Goal: Transaction & Acquisition: Purchase product/service

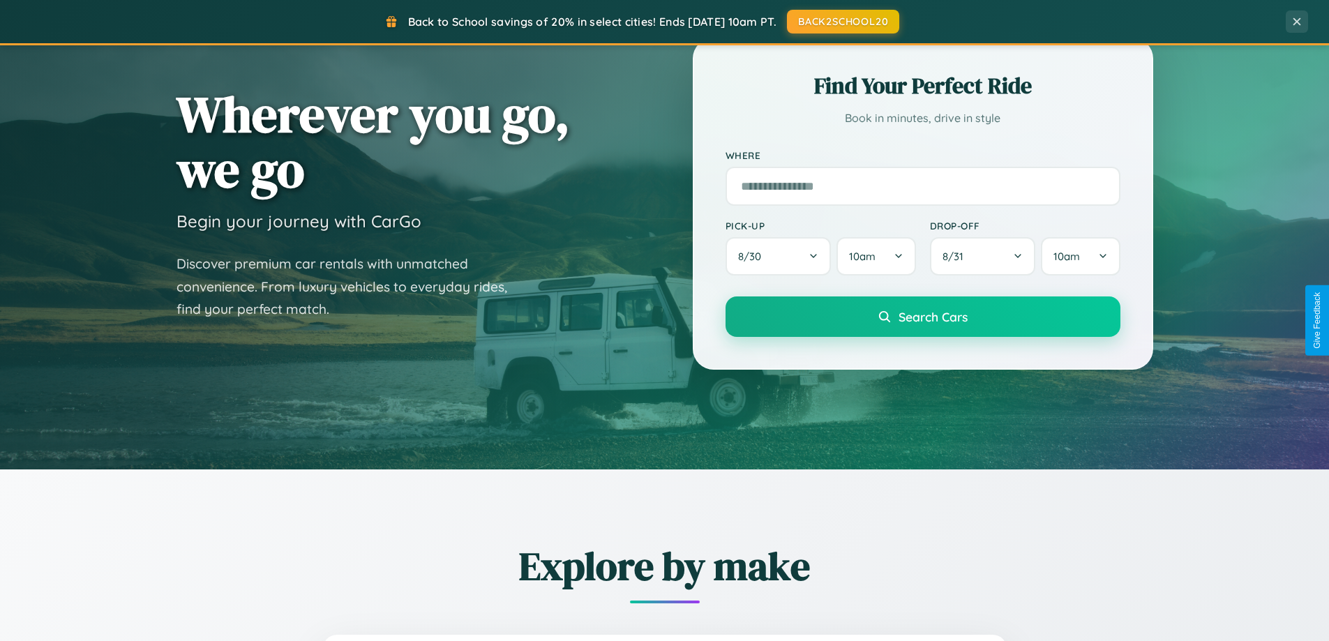
scroll to position [960, 0]
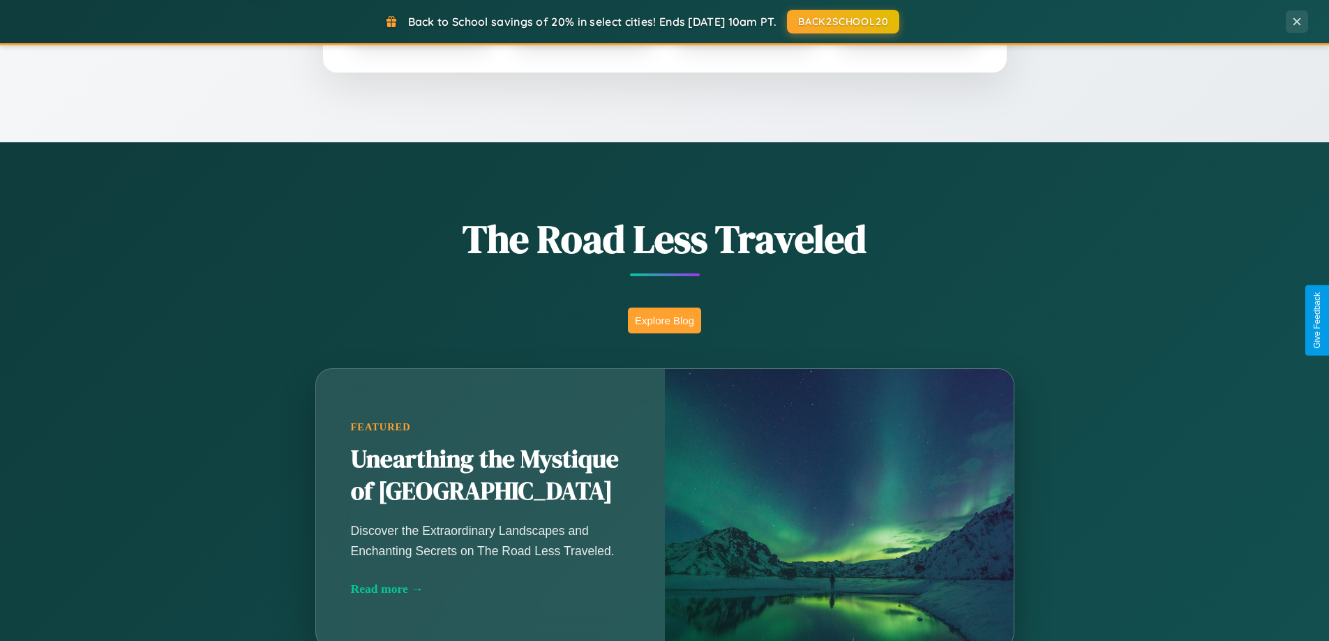
click at [664, 320] on button "Explore Blog" at bounding box center [664, 321] width 73 height 26
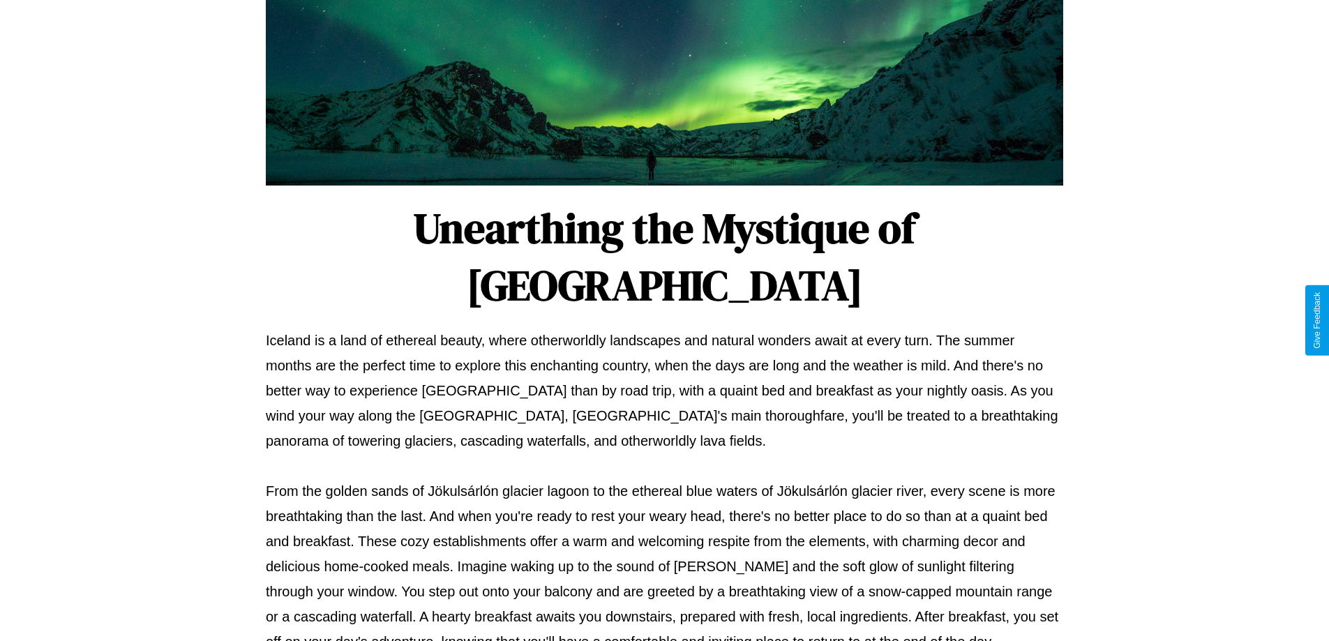
scroll to position [451, 0]
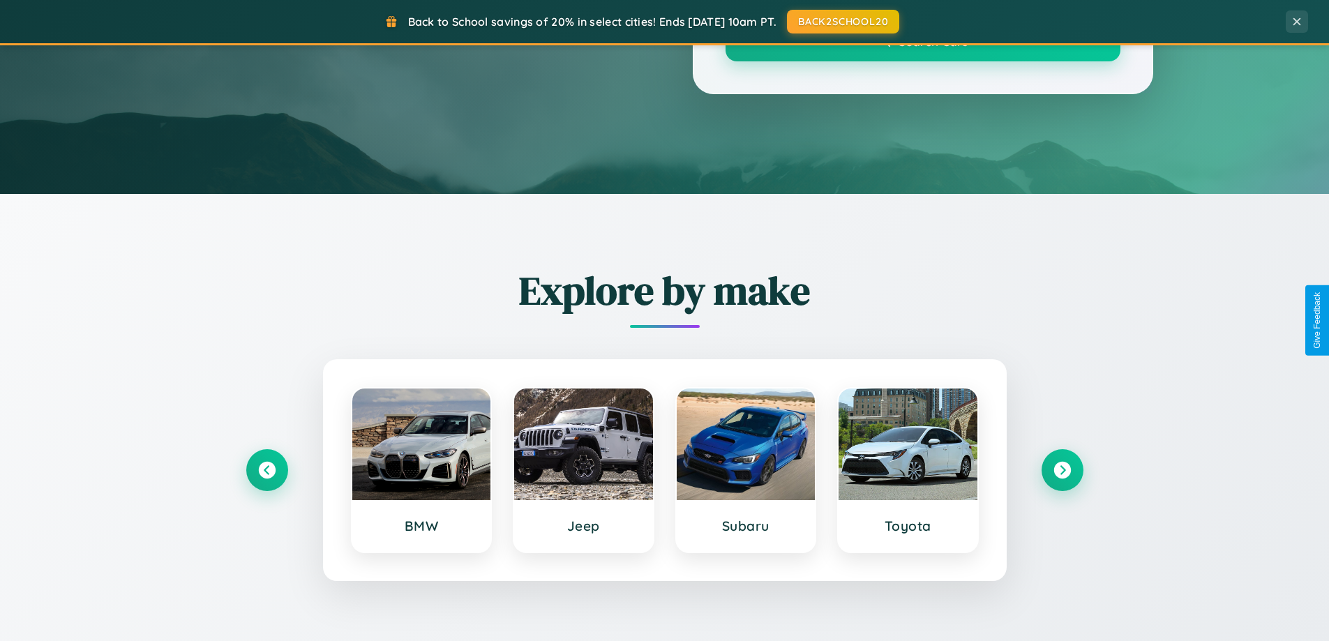
scroll to position [960, 0]
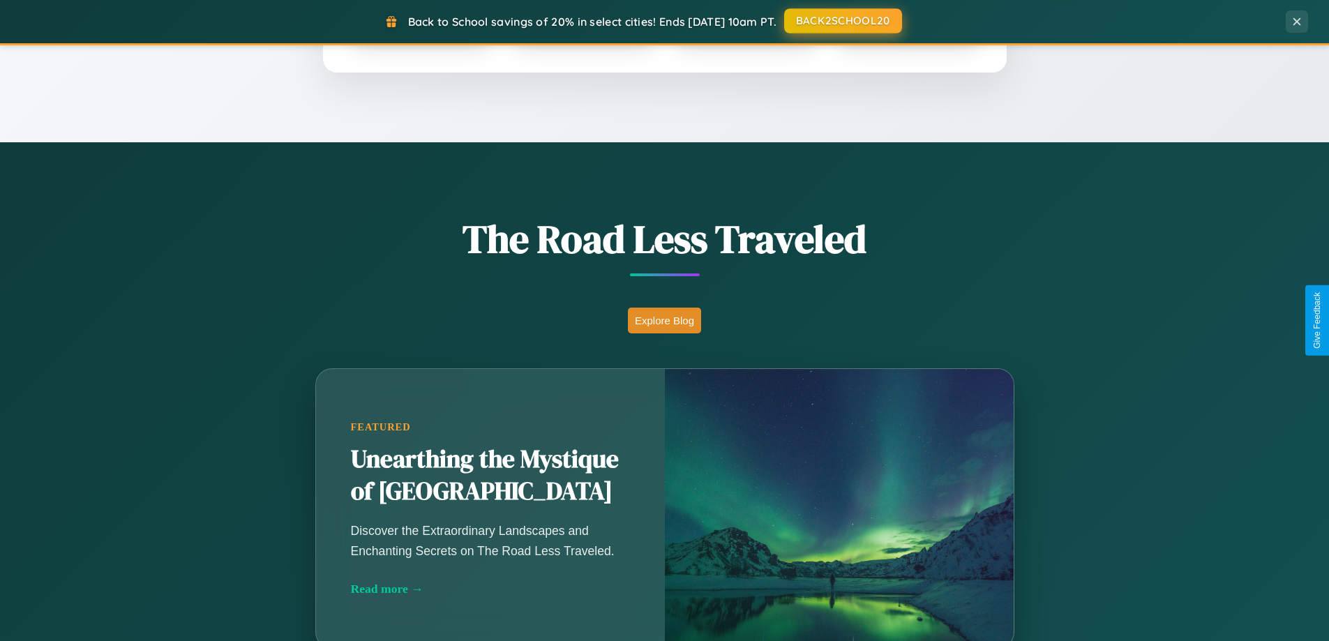
click at [842, 21] on button "BACK2SCHOOL20" at bounding box center [843, 20] width 118 height 25
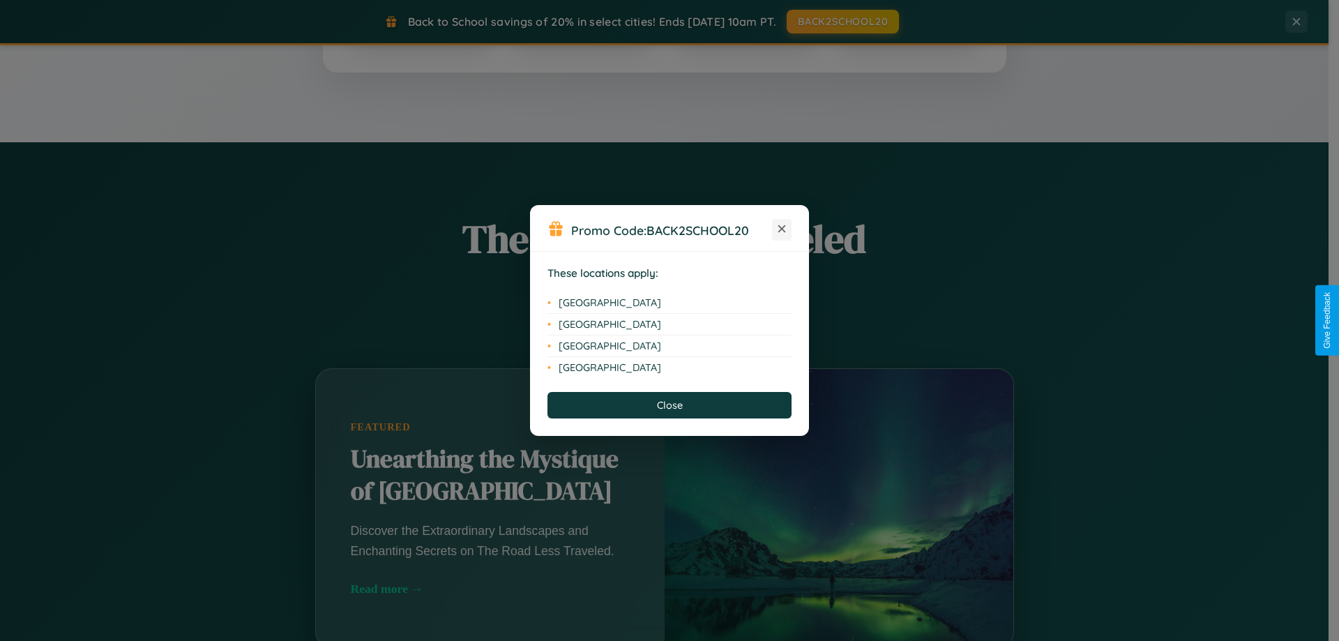
click at [782, 229] on icon at bounding box center [782, 229] width 8 height 8
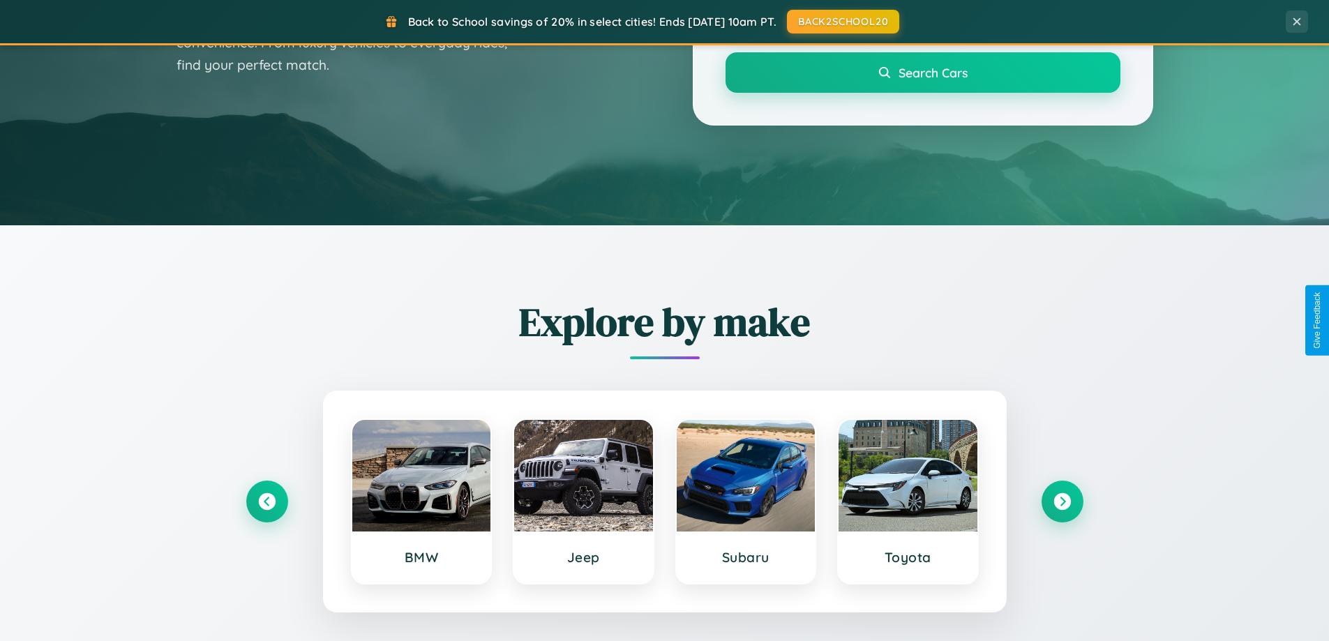
scroll to position [41, 0]
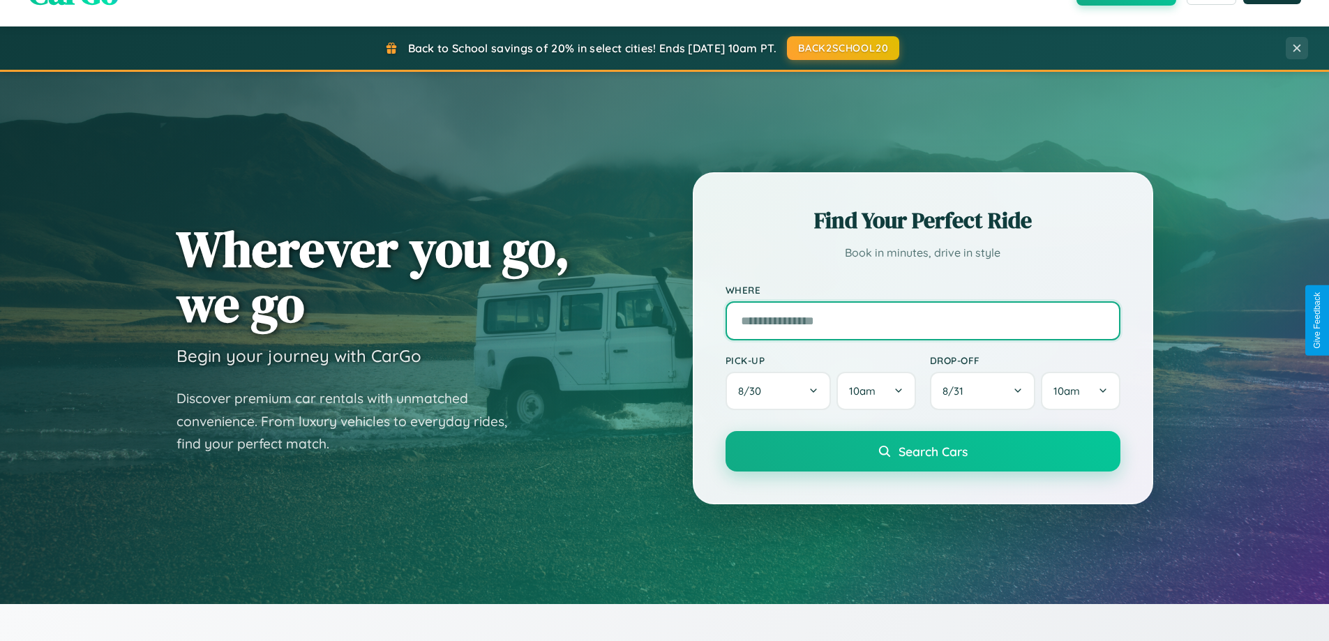
click at [922, 320] on input "text" at bounding box center [922, 320] width 395 height 39
type input "*********"
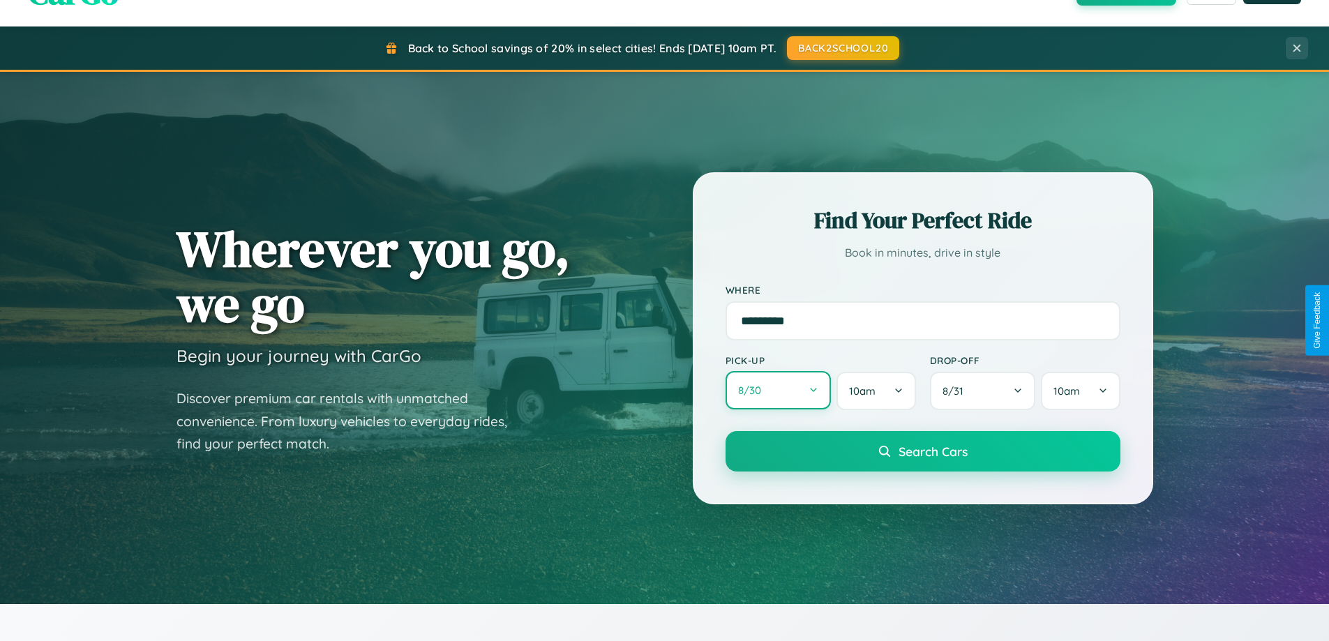
click at [778, 391] on button "8 / 30" at bounding box center [778, 390] width 106 height 38
select select "*"
select select "****"
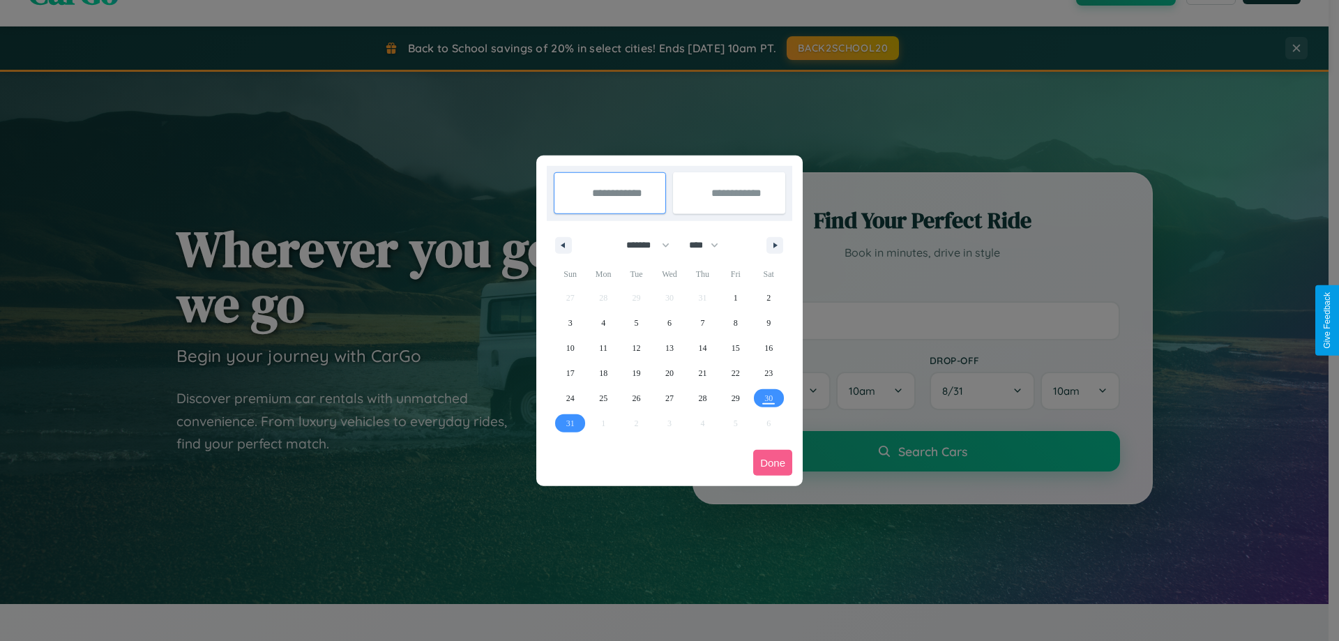
drag, startPoint x: 642, startPoint y: 245, endPoint x: 670, endPoint y: 280, distance: 44.7
click at [642, 245] on select "******* ******** ***** ***** *** **** **** ****** ********* ******* ******** **…" at bounding box center [645, 245] width 59 height 23
select select "*"
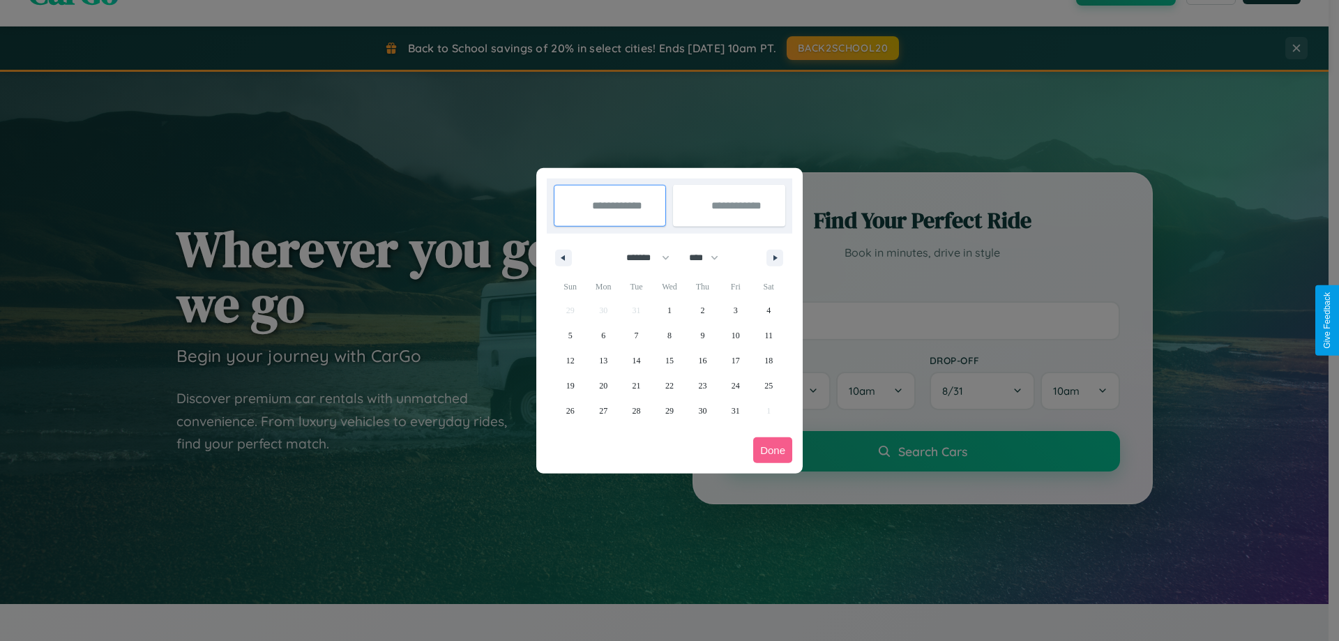
drag, startPoint x: 710, startPoint y: 257, endPoint x: 670, endPoint y: 280, distance: 46.2
click at [710, 257] on select "**** **** **** **** **** **** **** **** **** **** **** **** **** **** **** ****…" at bounding box center [703, 257] width 42 height 23
select select "****"
click at [636, 410] on span "27" at bounding box center [637, 410] width 8 height 25
type input "**********"
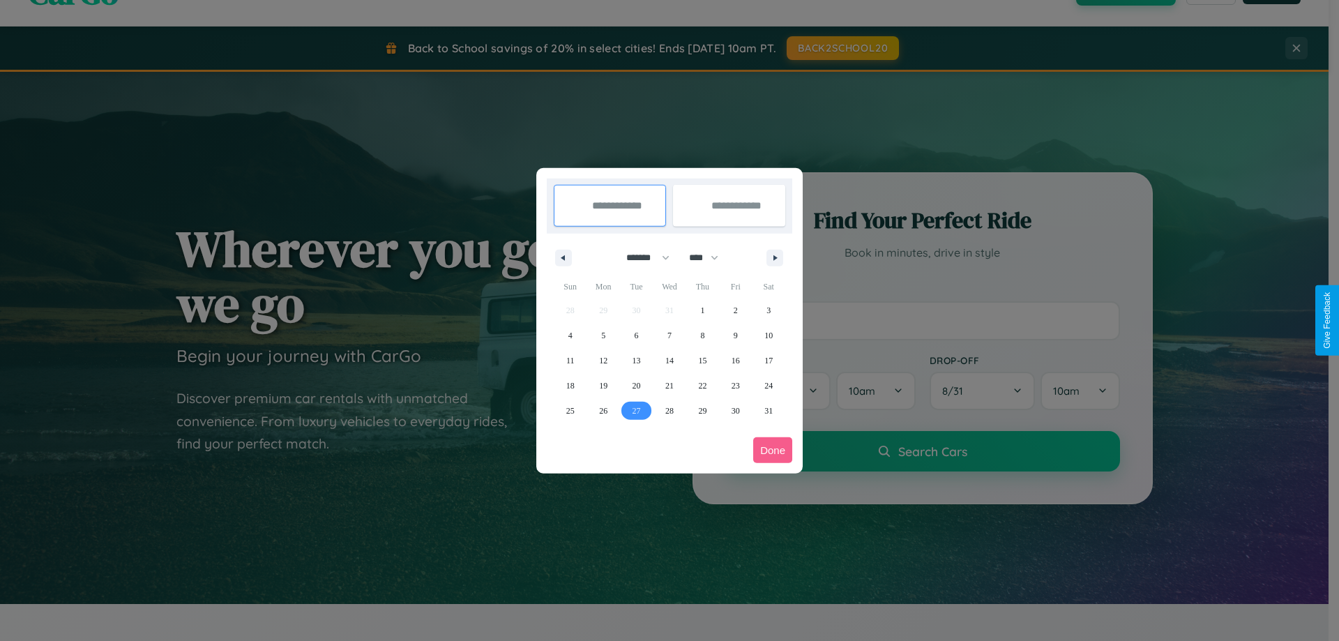
type input "**********"
click at [775, 257] on icon "button" at bounding box center [777, 258] width 7 height 6
select select "*"
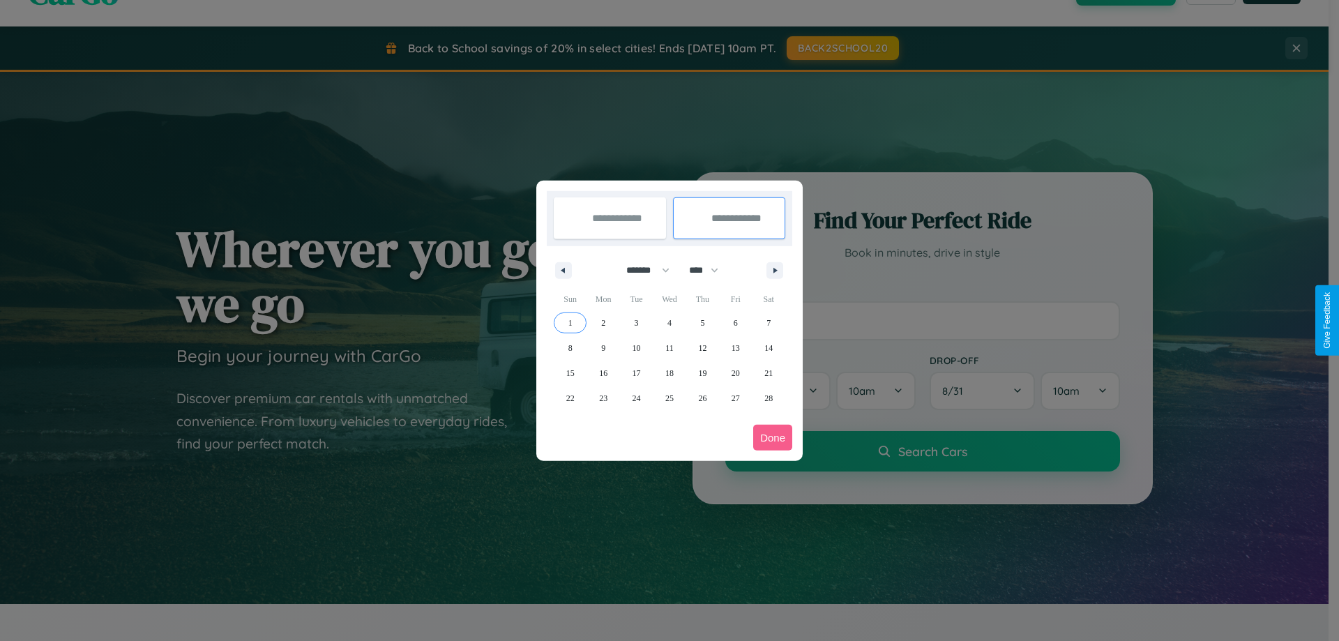
click at [570, 322] on span "1" at bounding box center [570, 322] width 4 height 25
type input "**********"
select select "*"
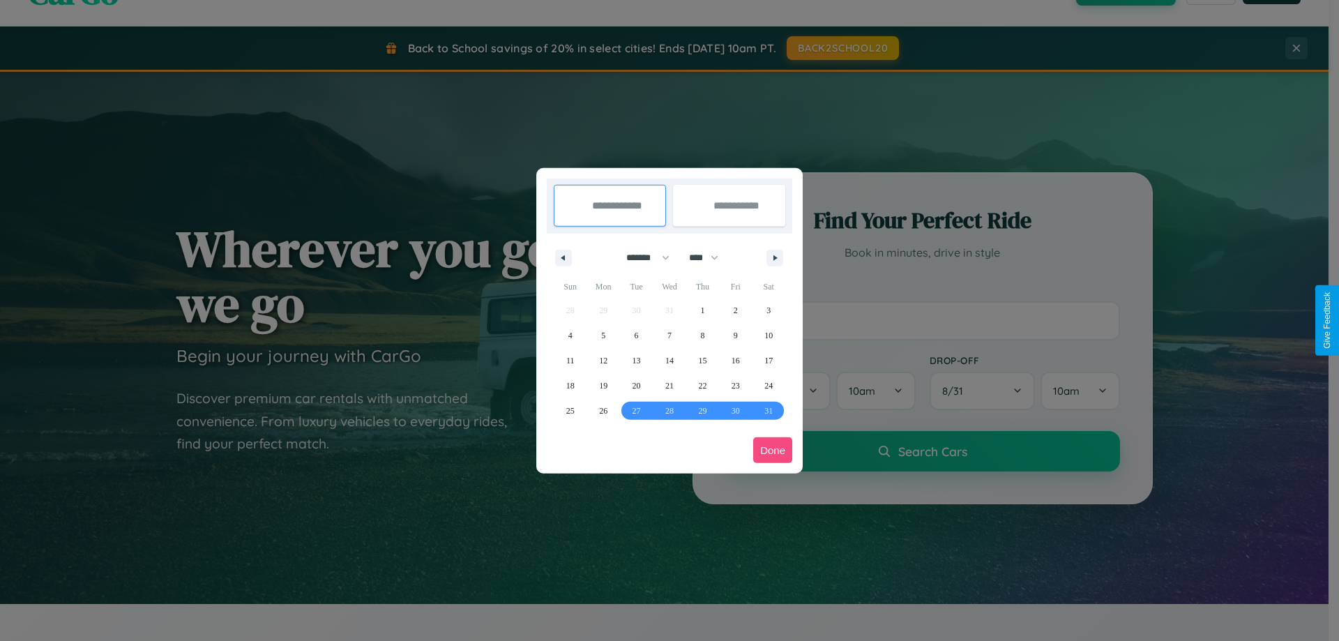
click at [773, 450] on button "Done" at bounding box center [772, 450] width 39 height 26
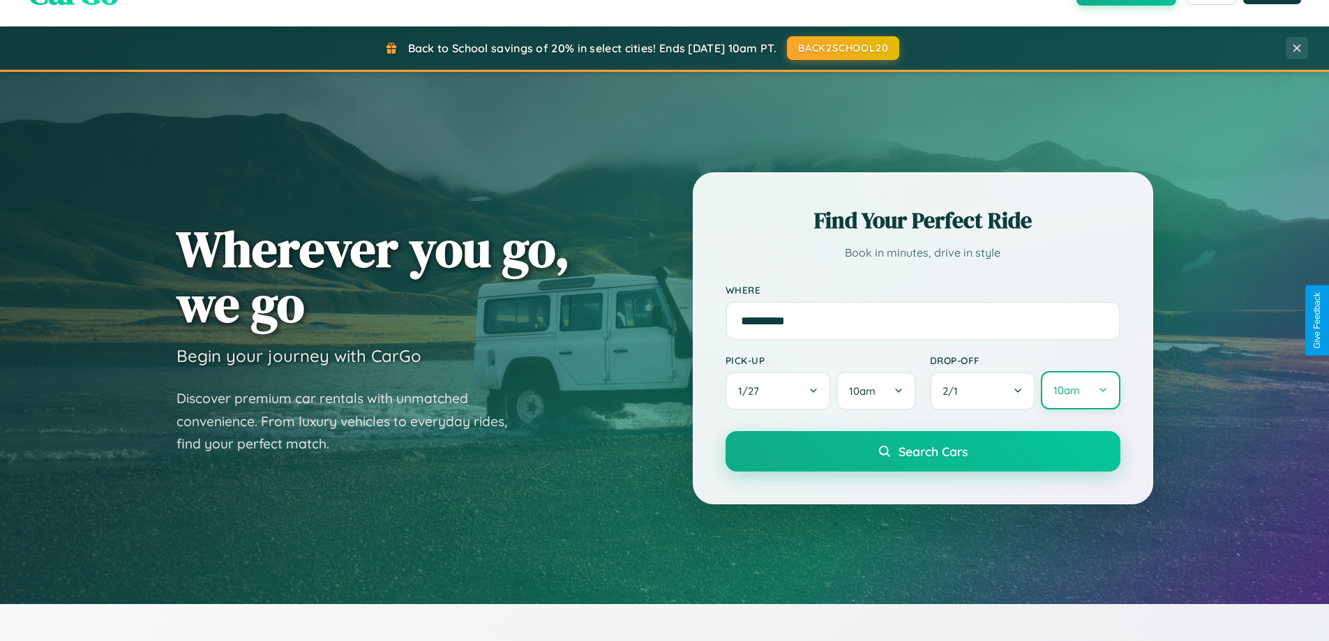
click at [1080, 391] on button "10am" at bounding box center [1080, 390] width 79 height 38
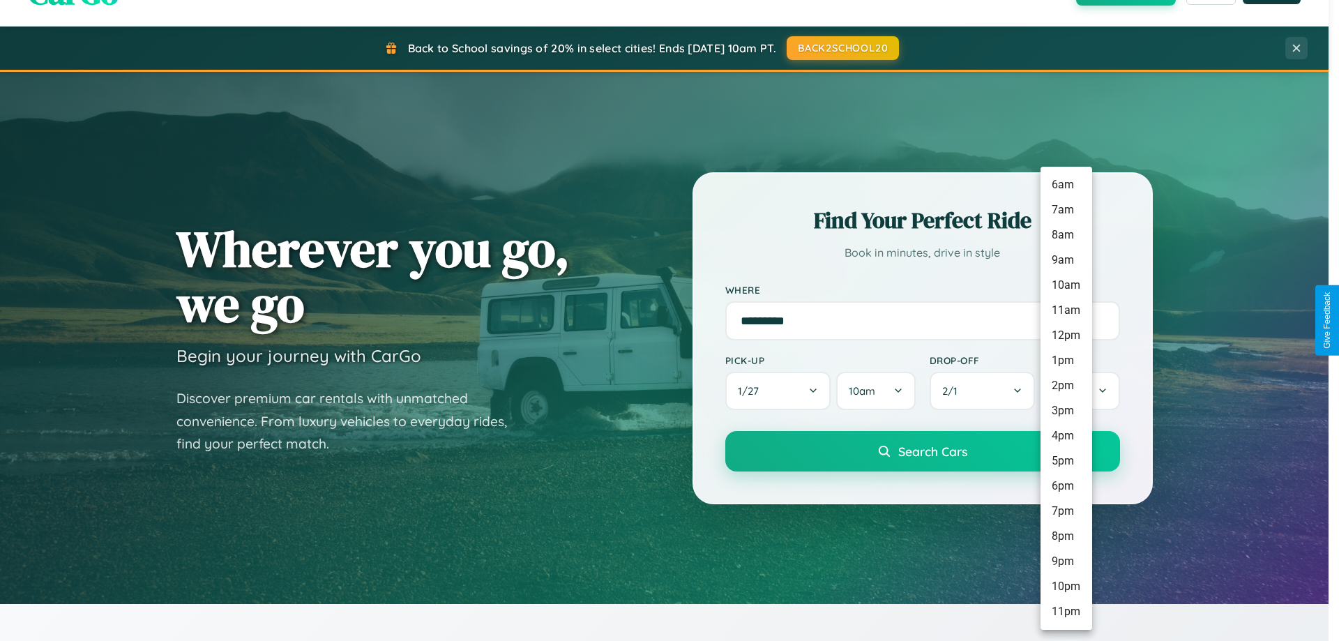
click at [1066, 561] on li "9pm" at bounding box center [1067, 561] width 52 height 25
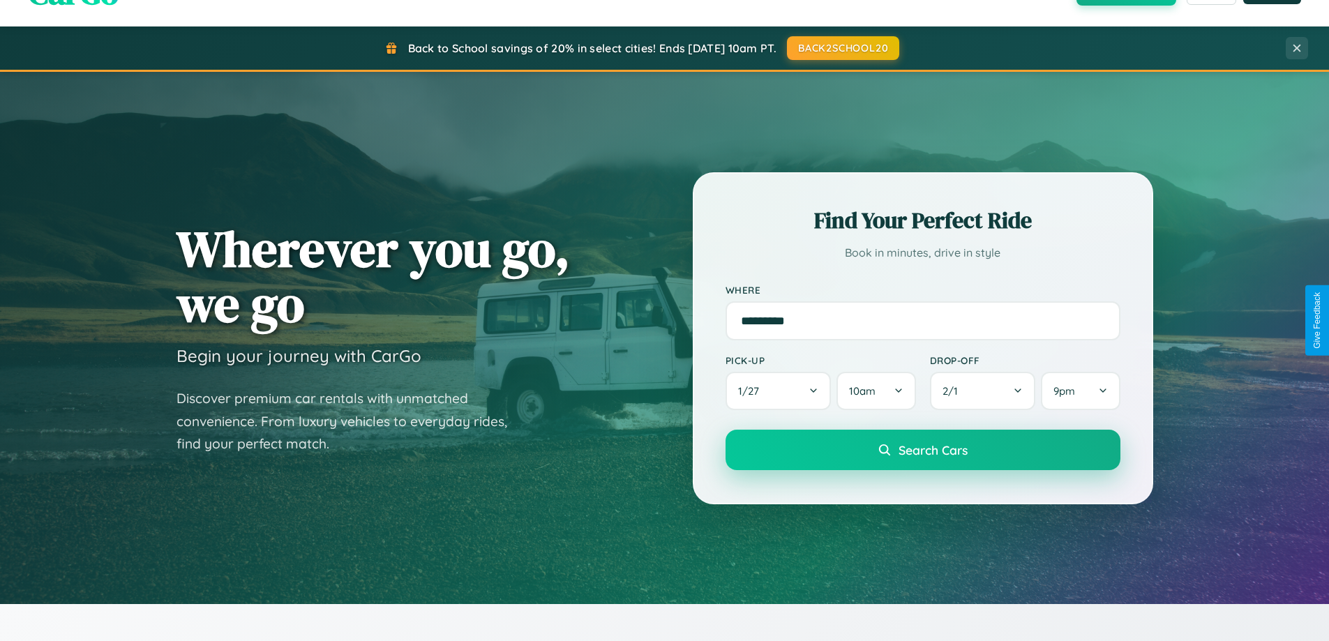
click at [922, 451] on span "Search Cars" at bounding box center [932, 449] width 69 height 15
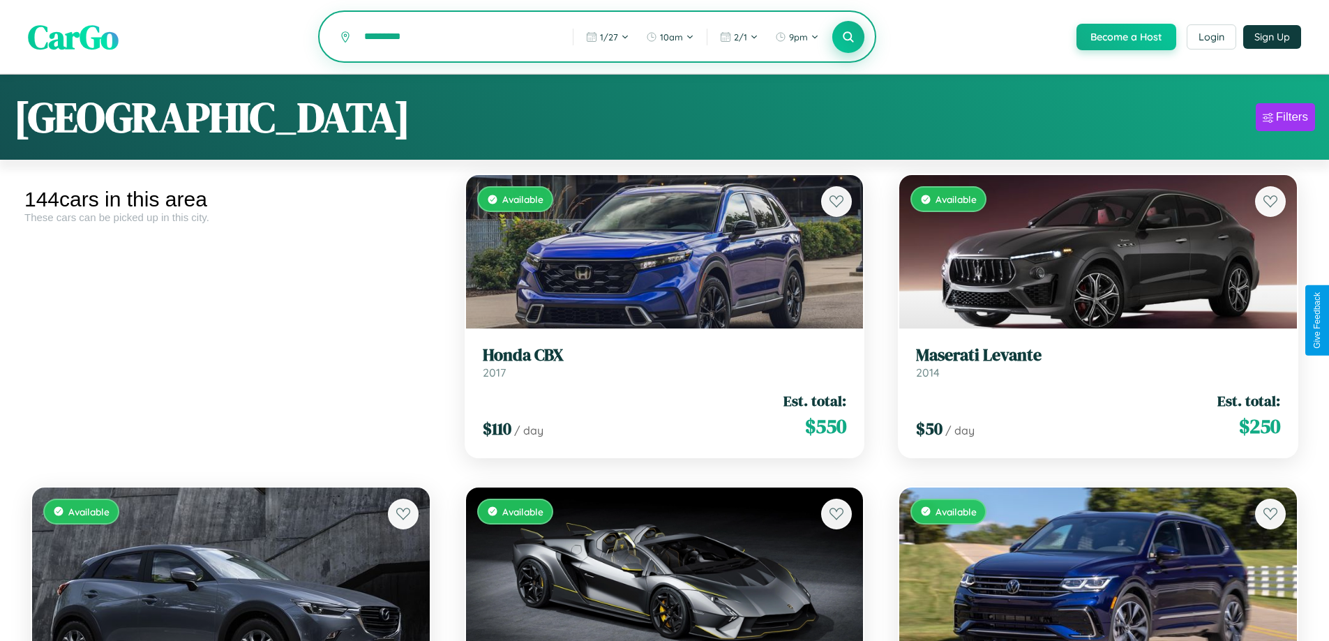
type input "*********"
click at [847, 38] on icon at bounding box center [848, 36] width 13 height 13
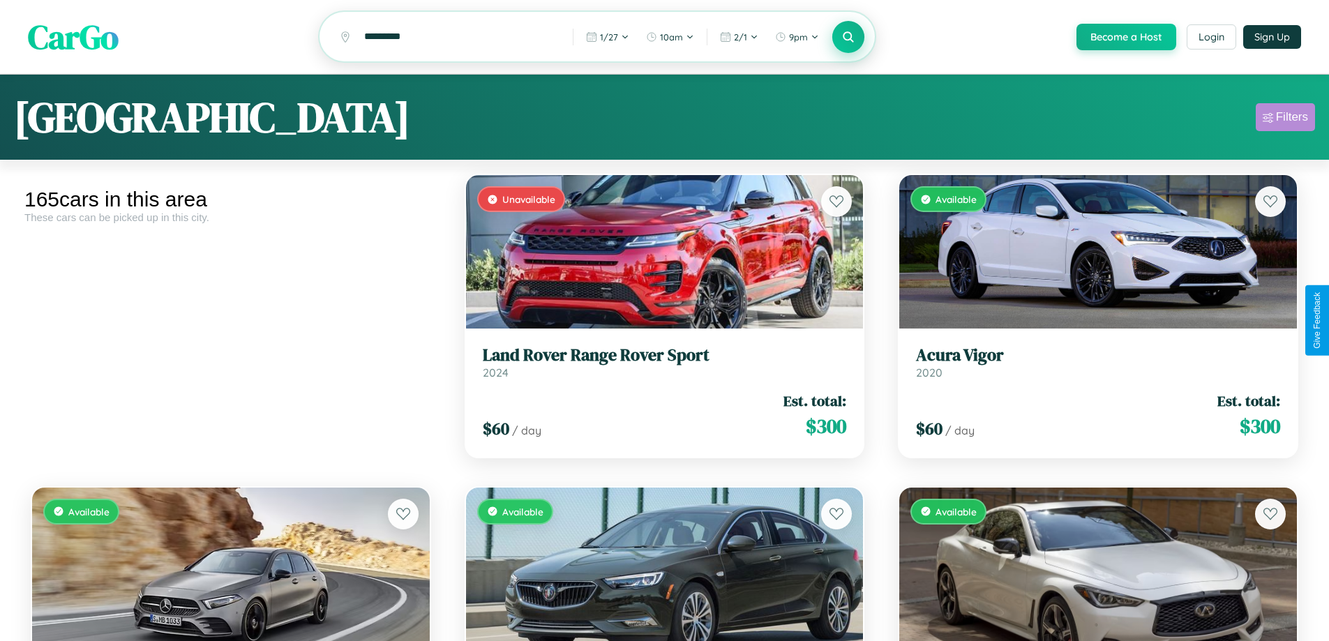
click at [1285, 119] on div "Filters" at bounding box center [1292, 117] width 32 height 14
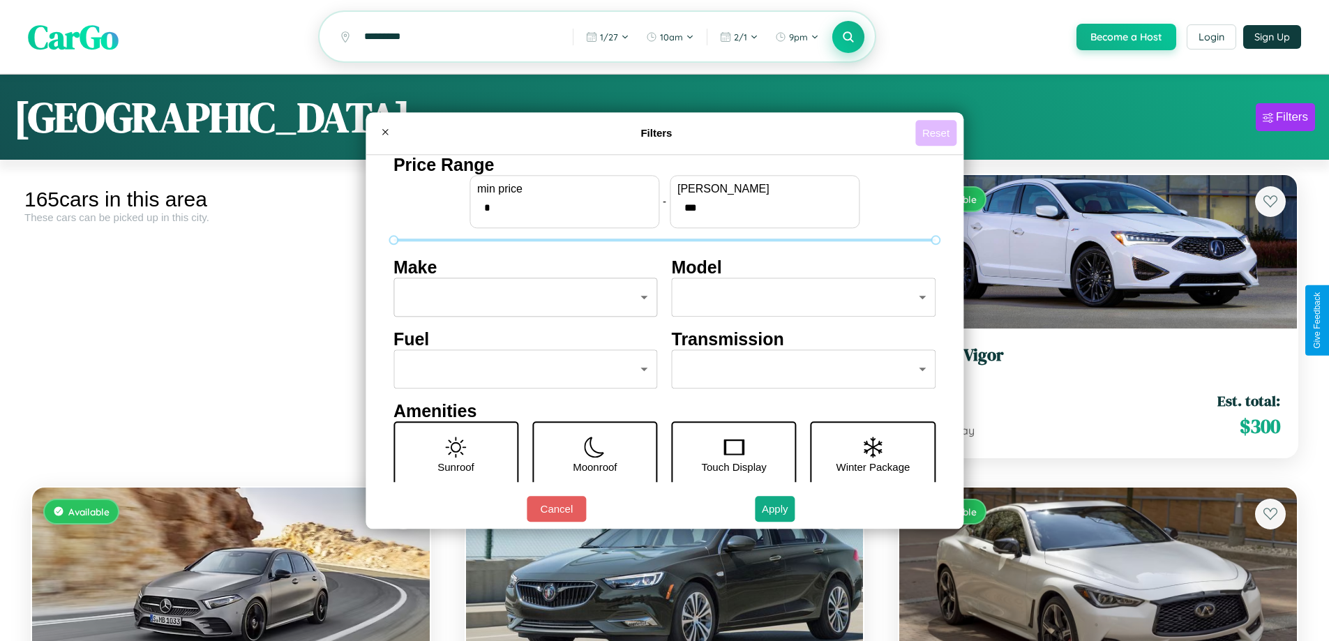
click at [937, 133] on button "Reset" at bounding box center [935, 133] width 41 height 26
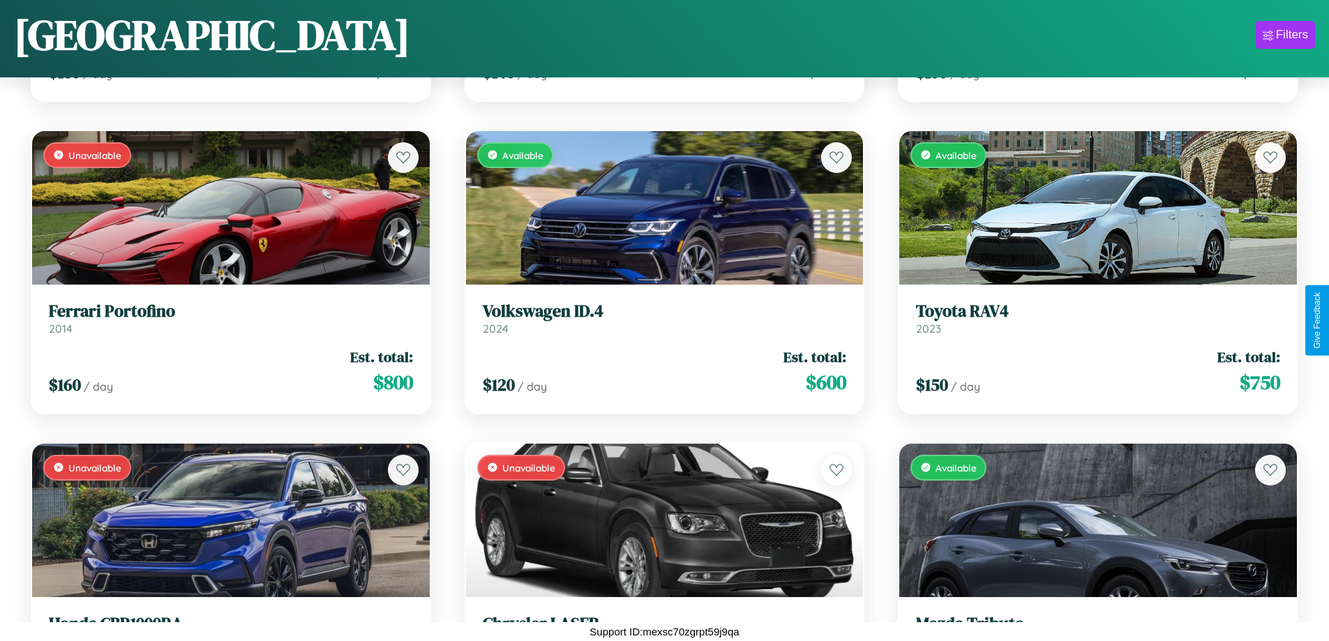
scroll to position [3319, 0]
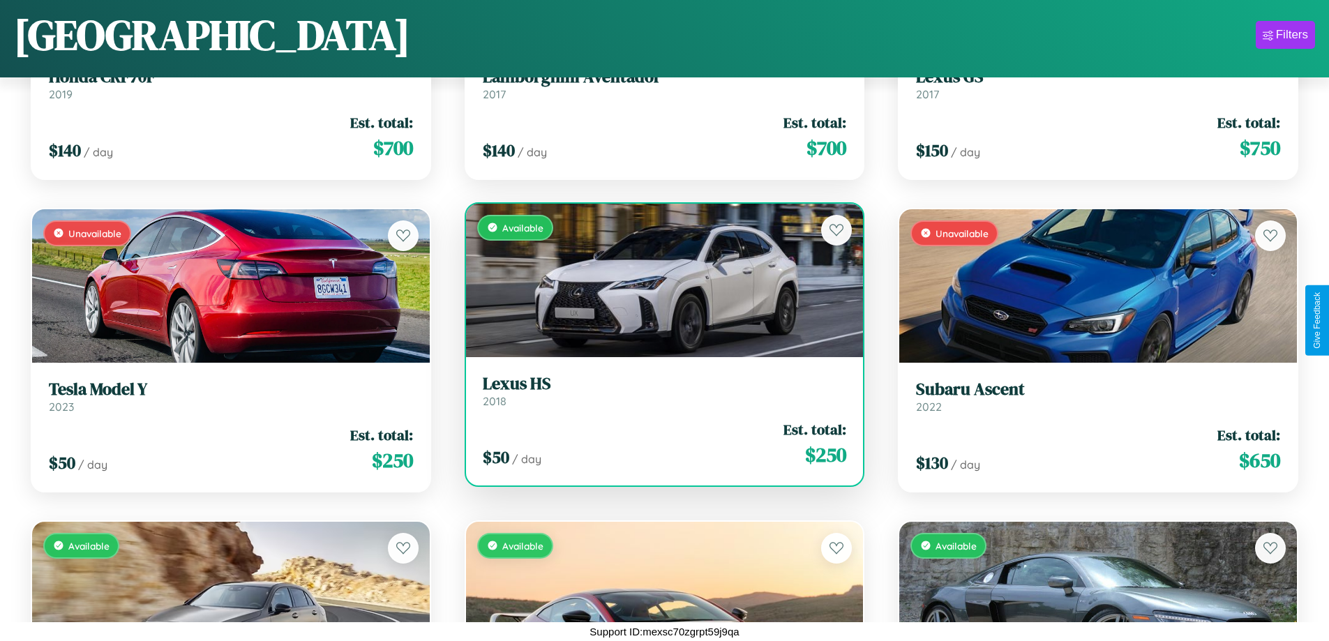
click at [658, 391] on h3 "Lexus HS" at bounding box center [665, 384] width 364 height 20
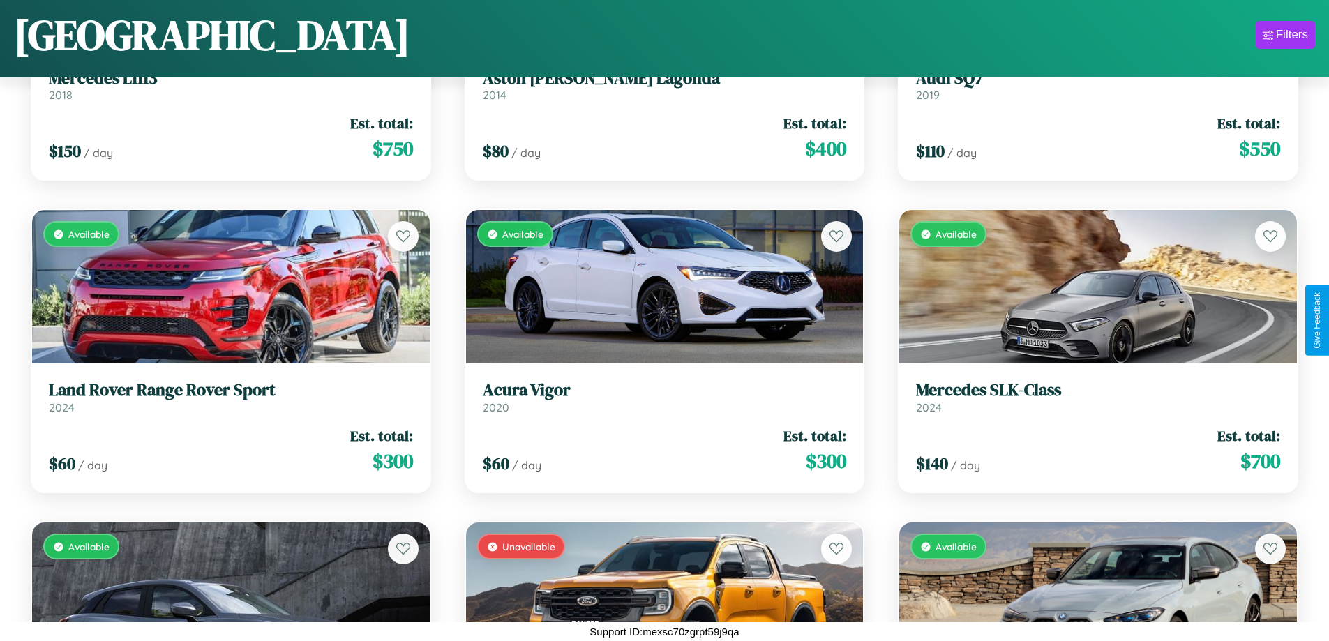
scroll to position [6442, 0]
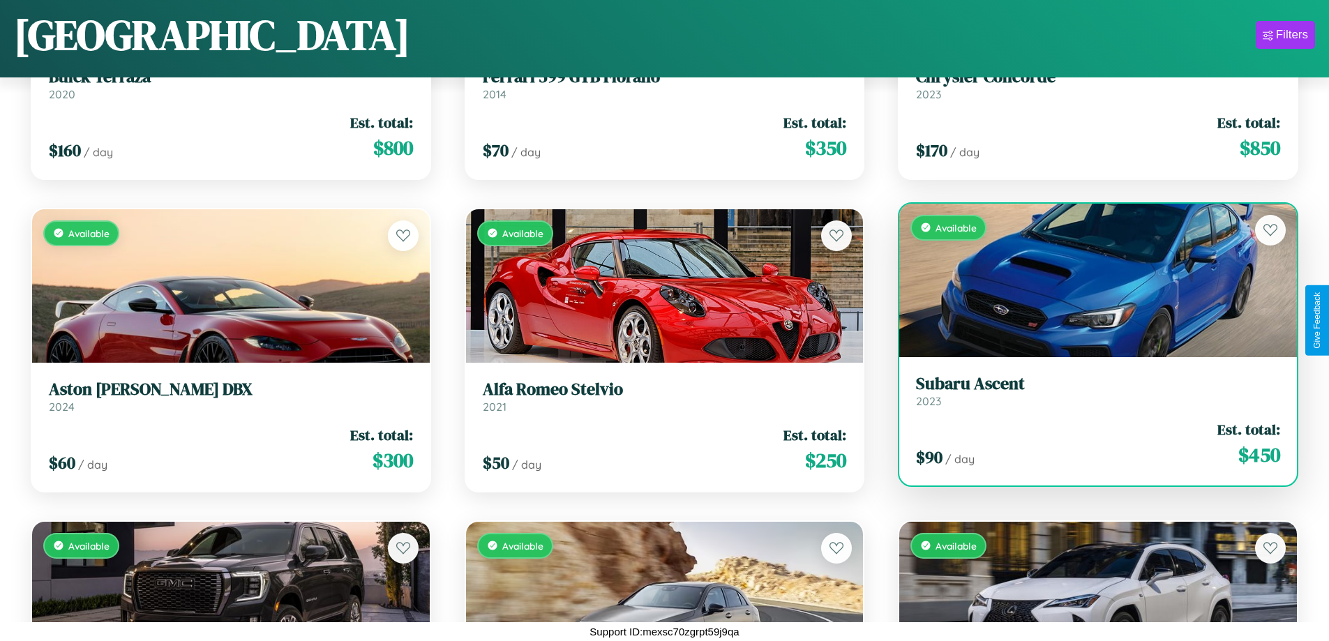
click at [1089, 396] on link "Subaru Ascent 2023" at bounding box center [1098, 391] width 364 height 34
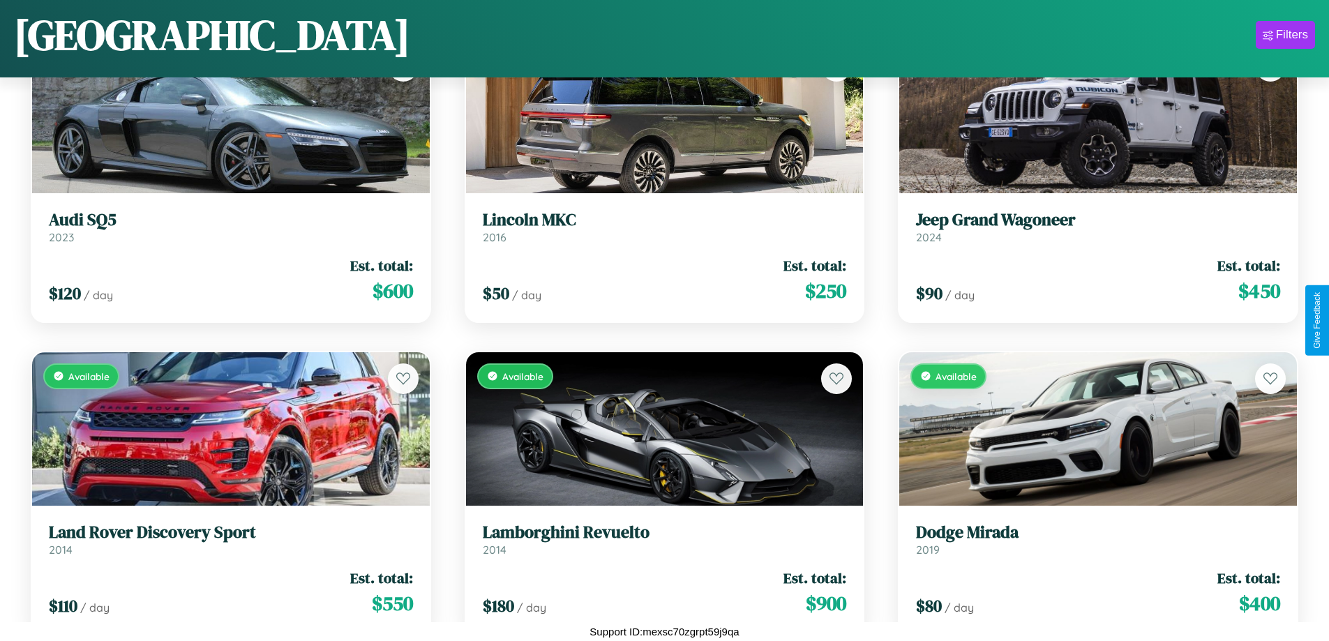
scroll to position [10190, 0]
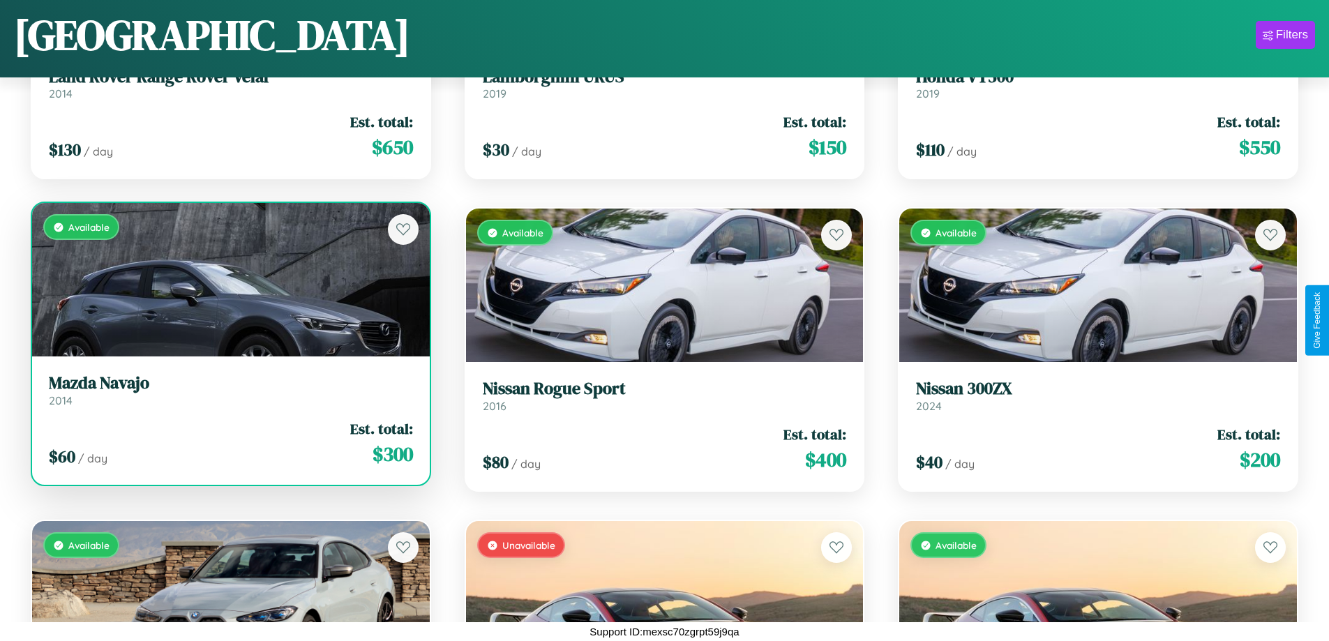
click at [229, 395] on link "Mazda Navajo 2014" at bounding box center [231, 390] width 364 height 34
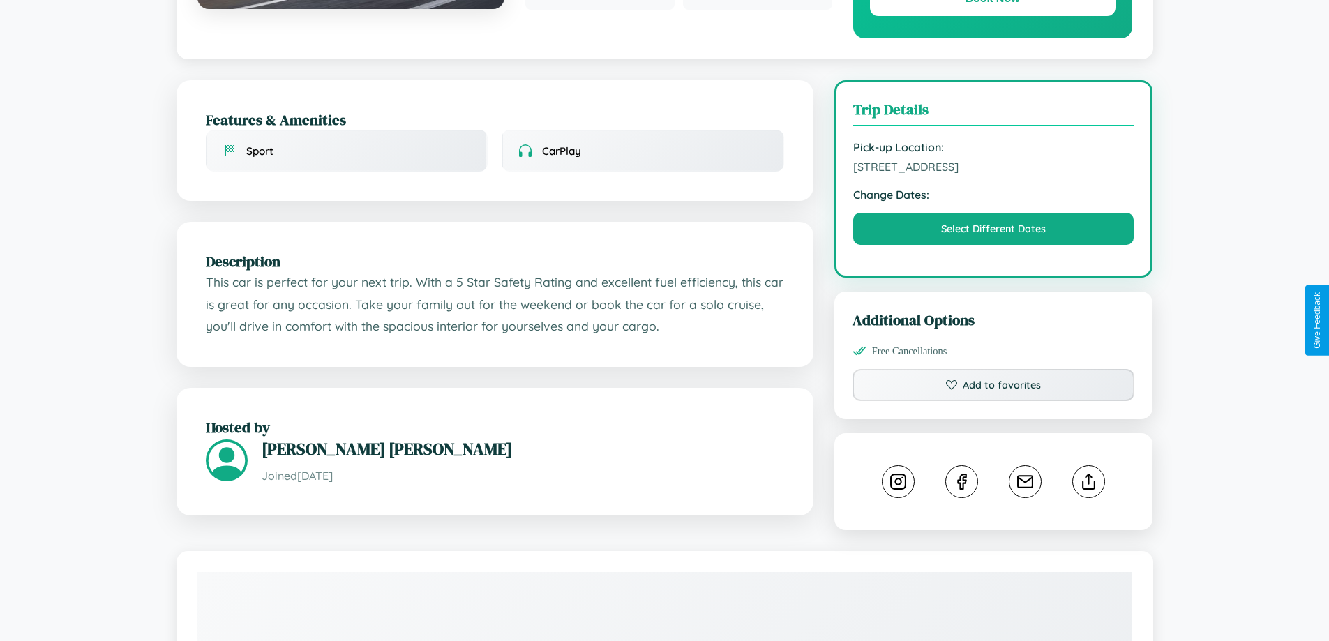
scroll to position [362, 0]
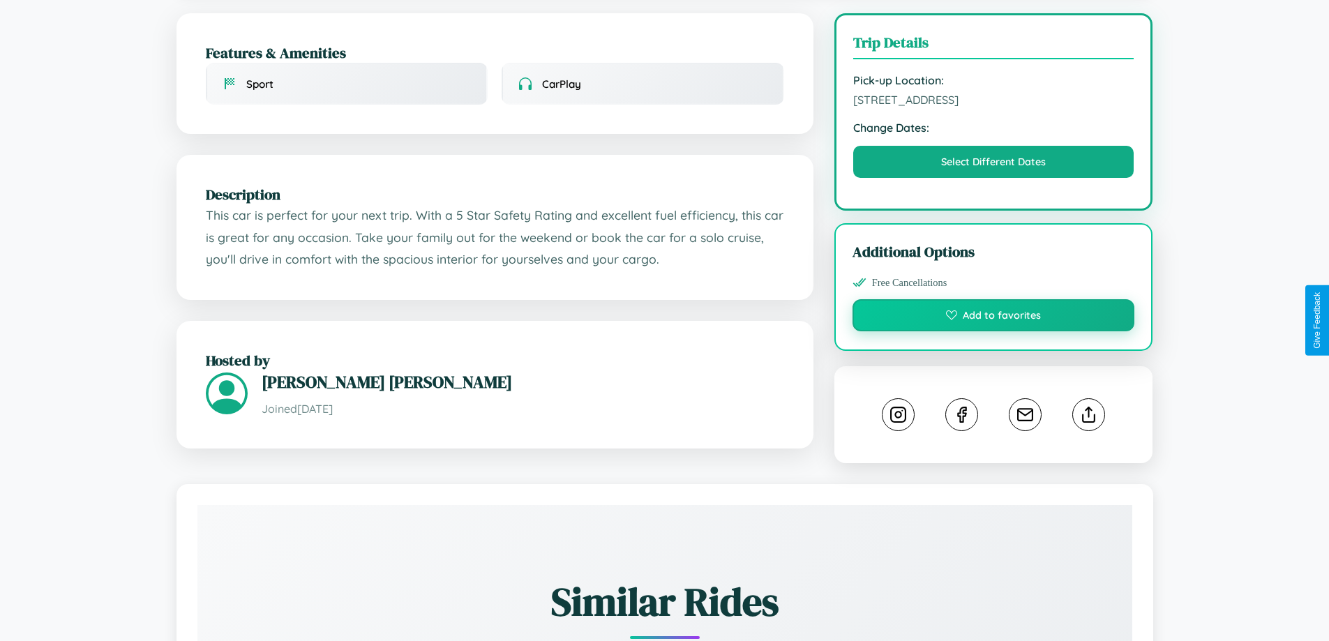
click at [993, 317] on button "Add to favorites" at bounding box center [993, 315] width 282 height 32
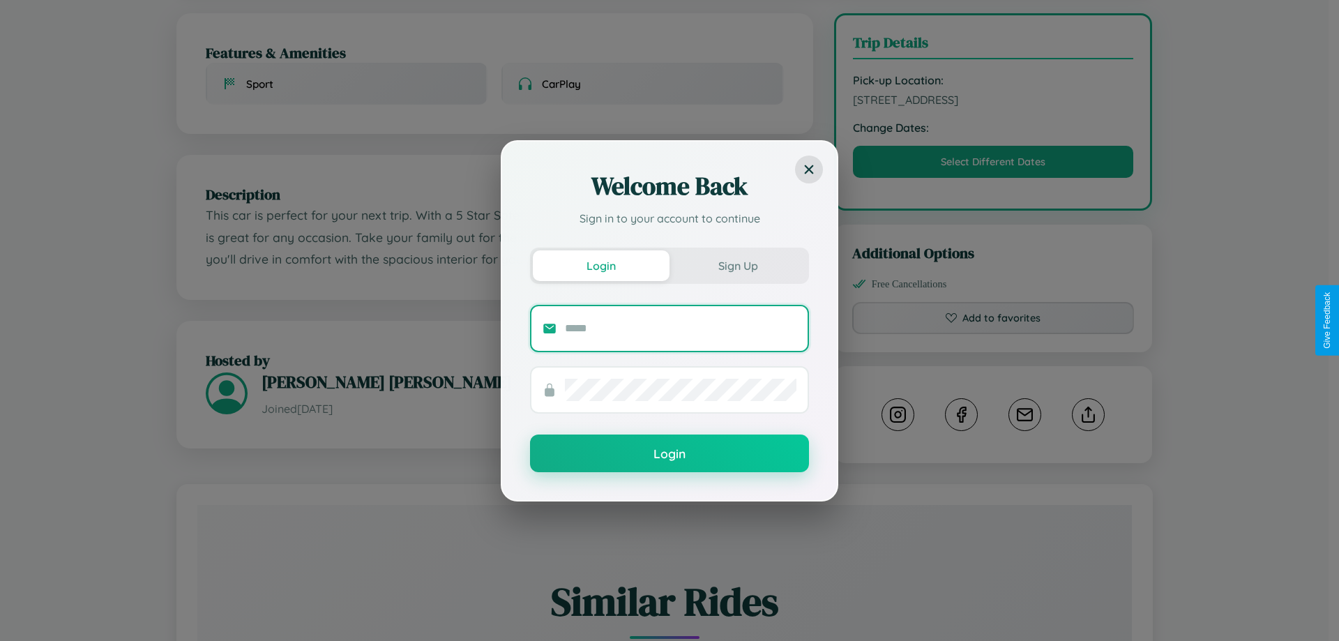
click at [681, 328] on input "text" at bounding box center [681, 328] width 232 height 22
type input "**********"
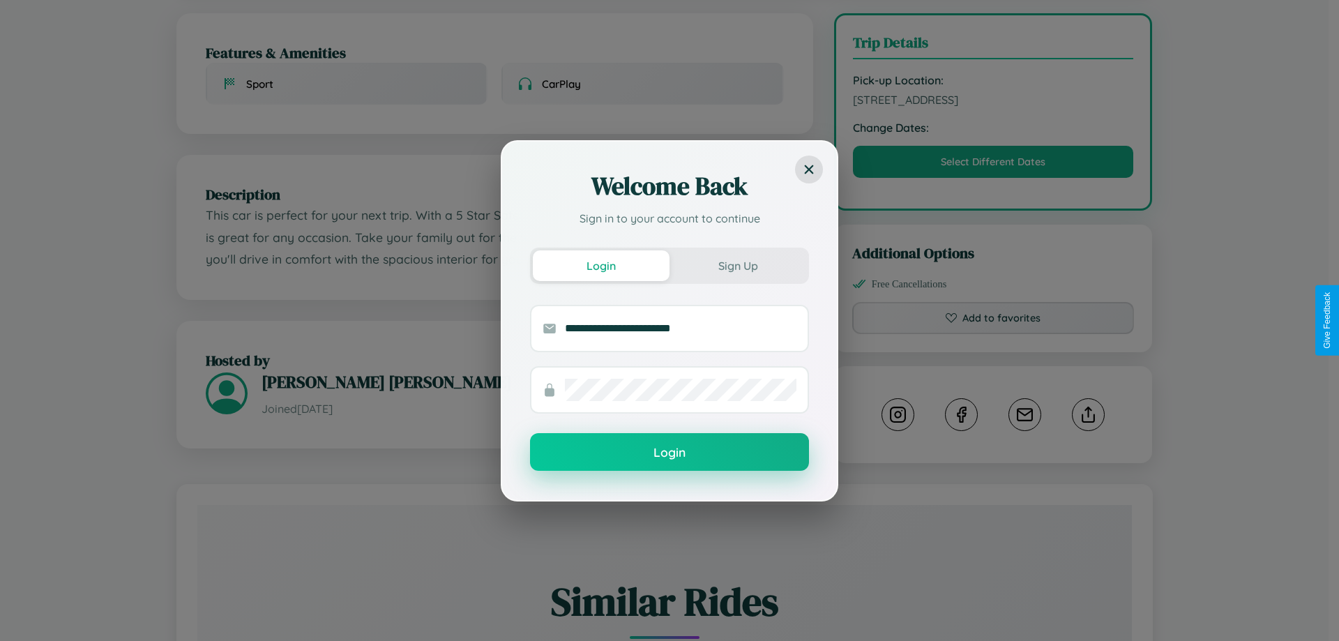
click at [670, 453] on button "Login" at bounding box center [669, 452] width 279 height 38
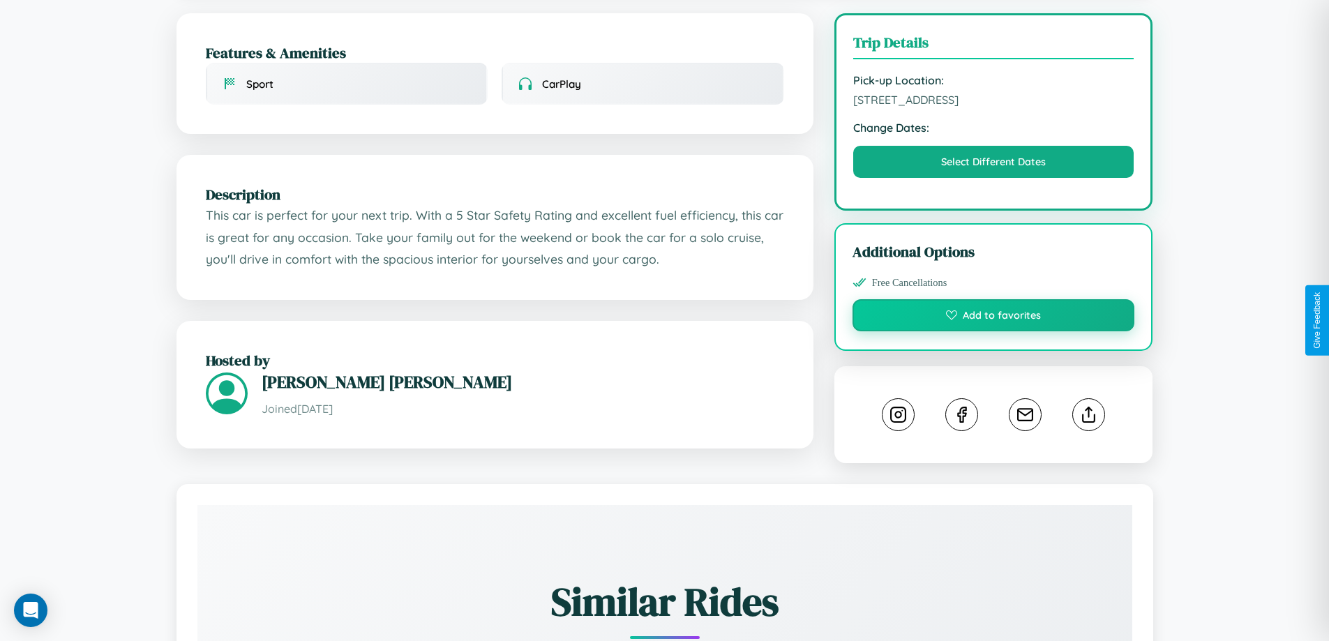
click at [993, 318] on button "Add to favorites" at bounding box center [993, 315] width 282 height 32
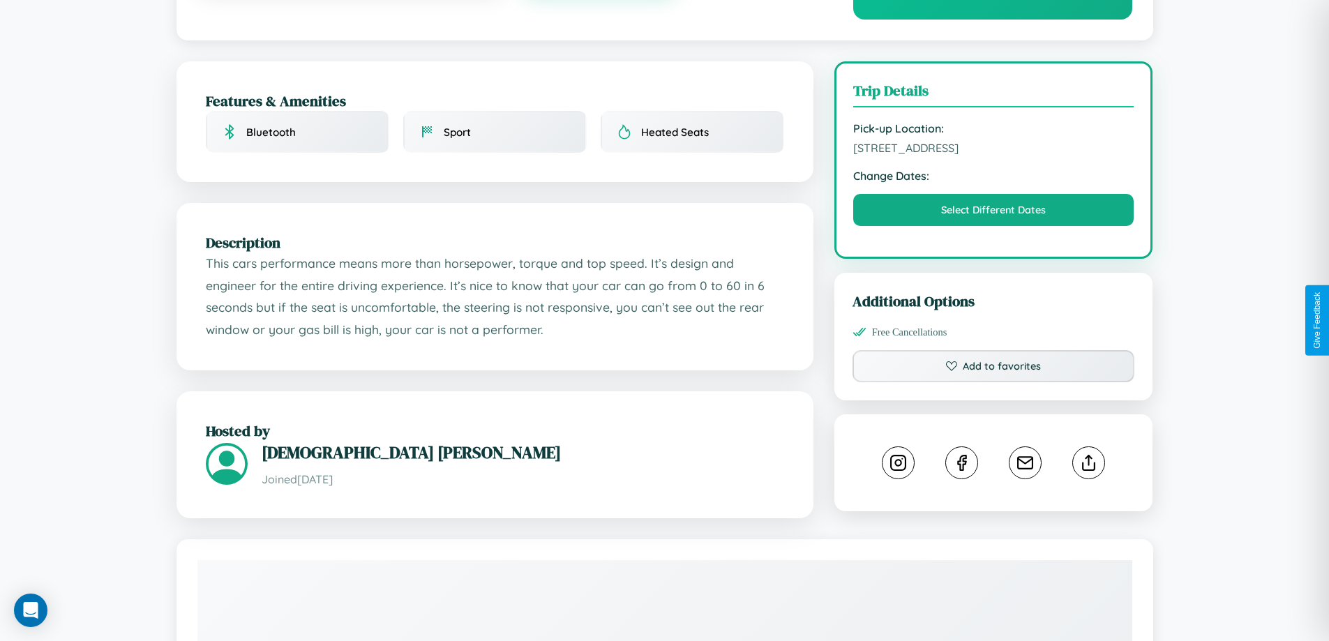
scroll to position [362, 0]
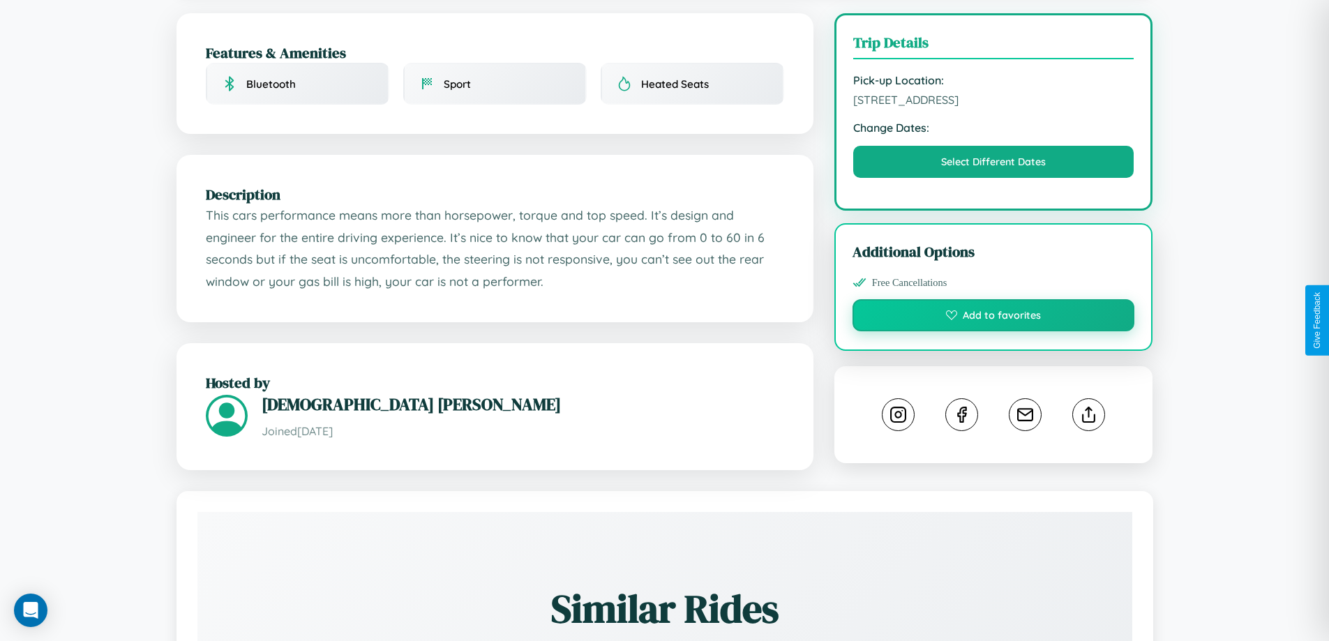
click at [993, 317] on button "Add to favorites" at bounding box center [993, 315] width 282 height 32
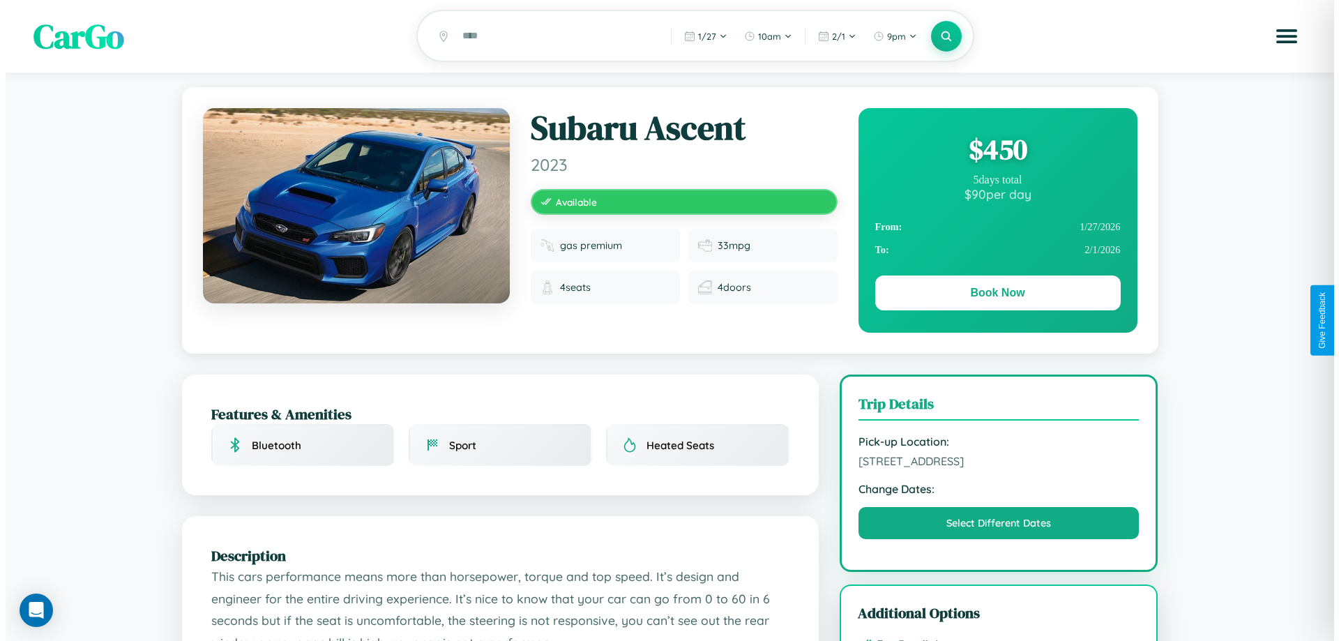
scroll to position [0, 0]
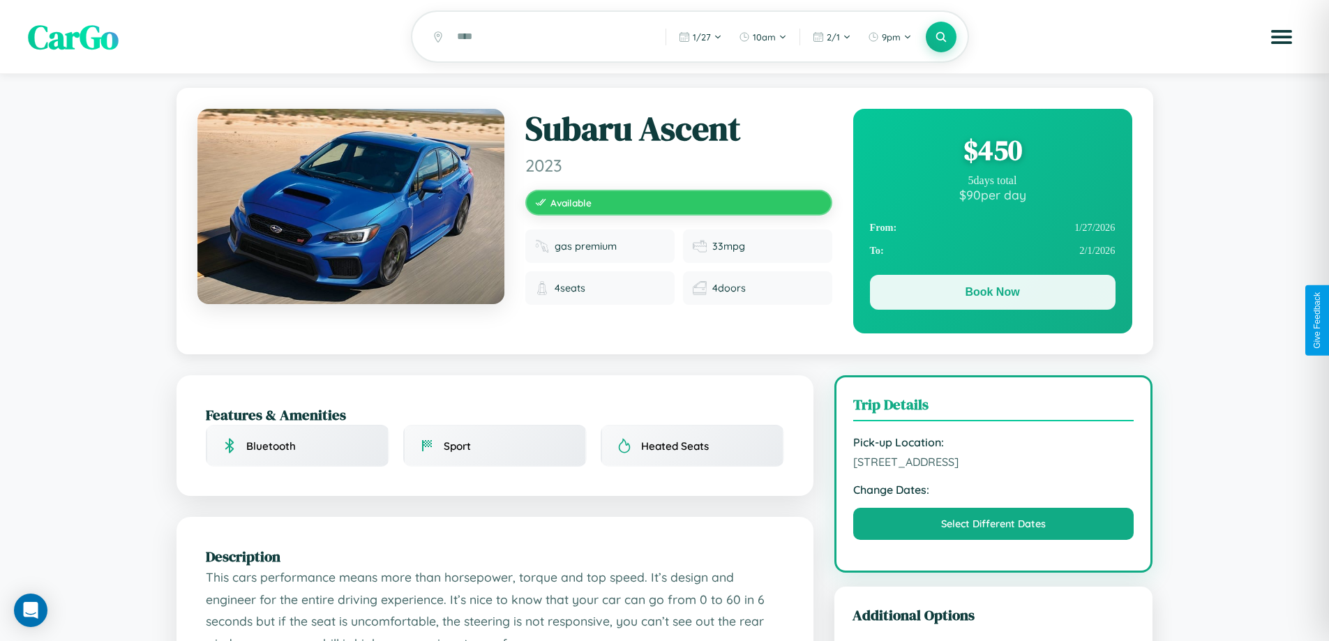
click at [992, 294] on button "Book Now" at bounding box center [992, 292] width 245 height 35
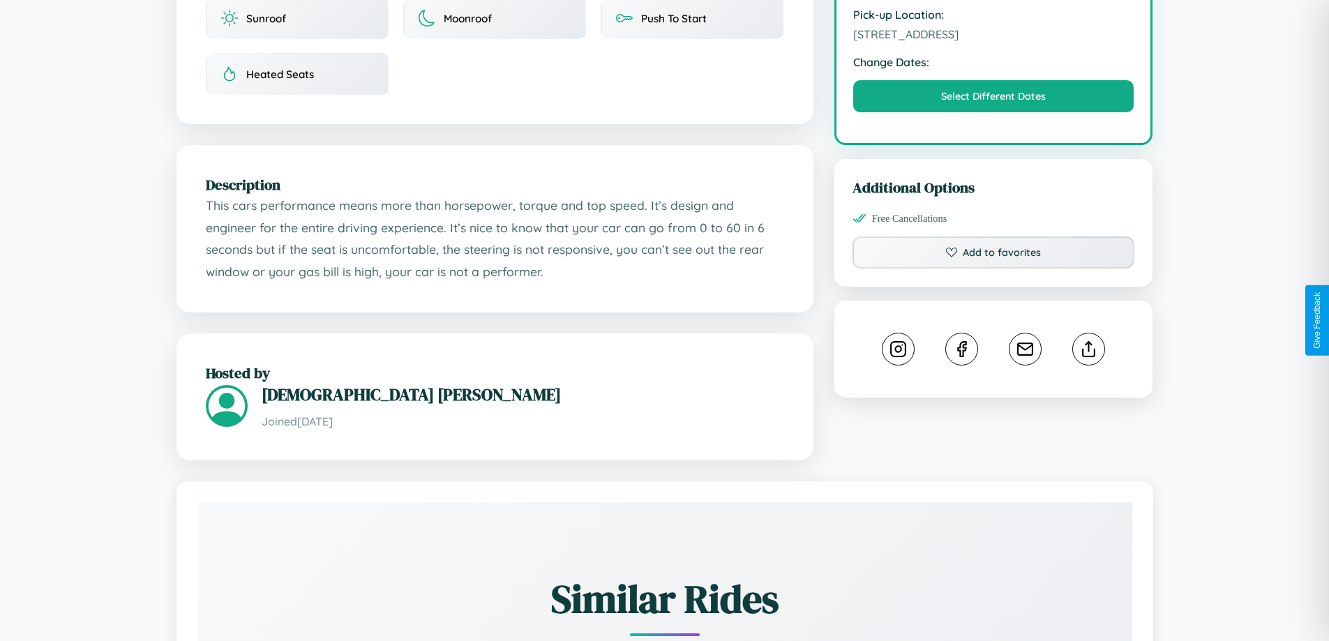
scroll to position [458, 0]
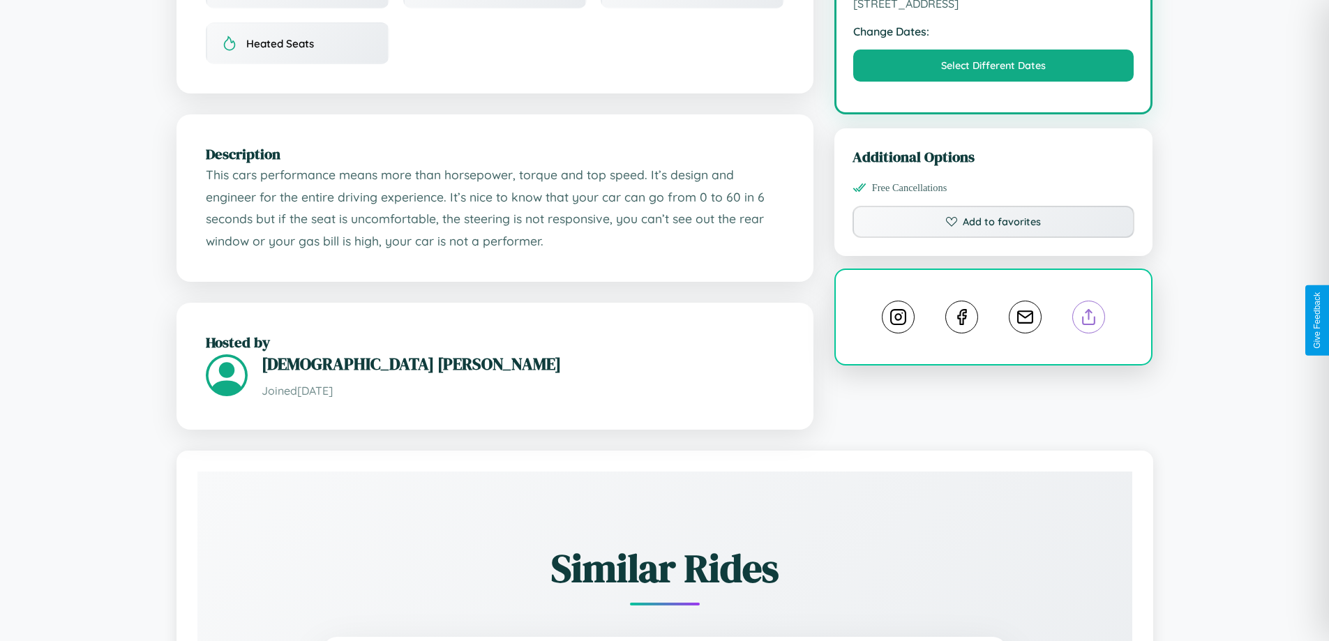
click at [1089, 319] on line at bounding box center [1089, 315] width 0 height 10
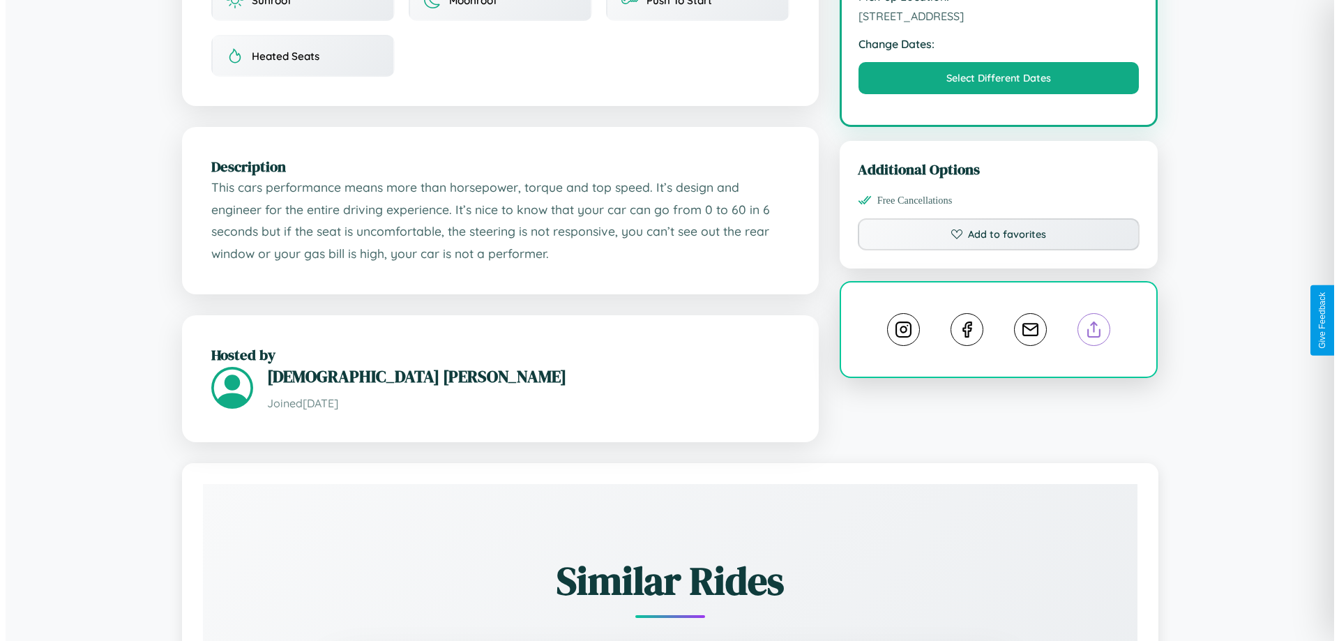
scroll to position [0, 0]
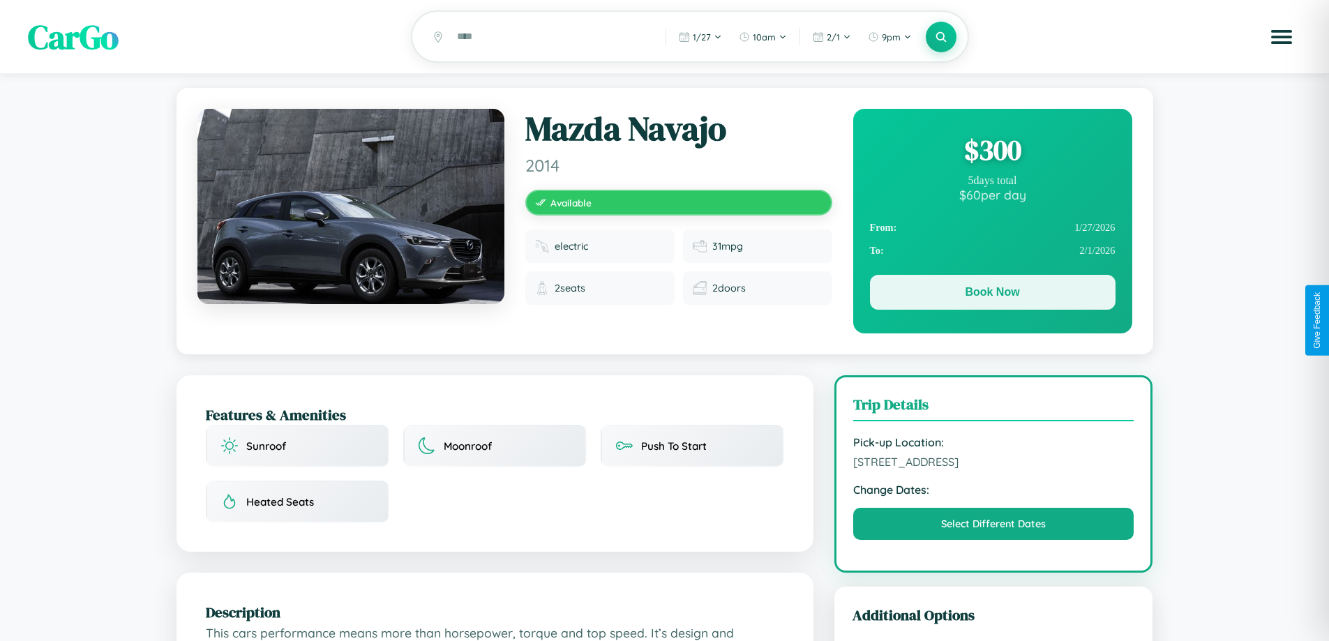
click at [992, 294] on button "Book Now" at bounding box center [992, 292] width 245 height 35
